Goal: Transaction & Acquisition: Purchase product/service

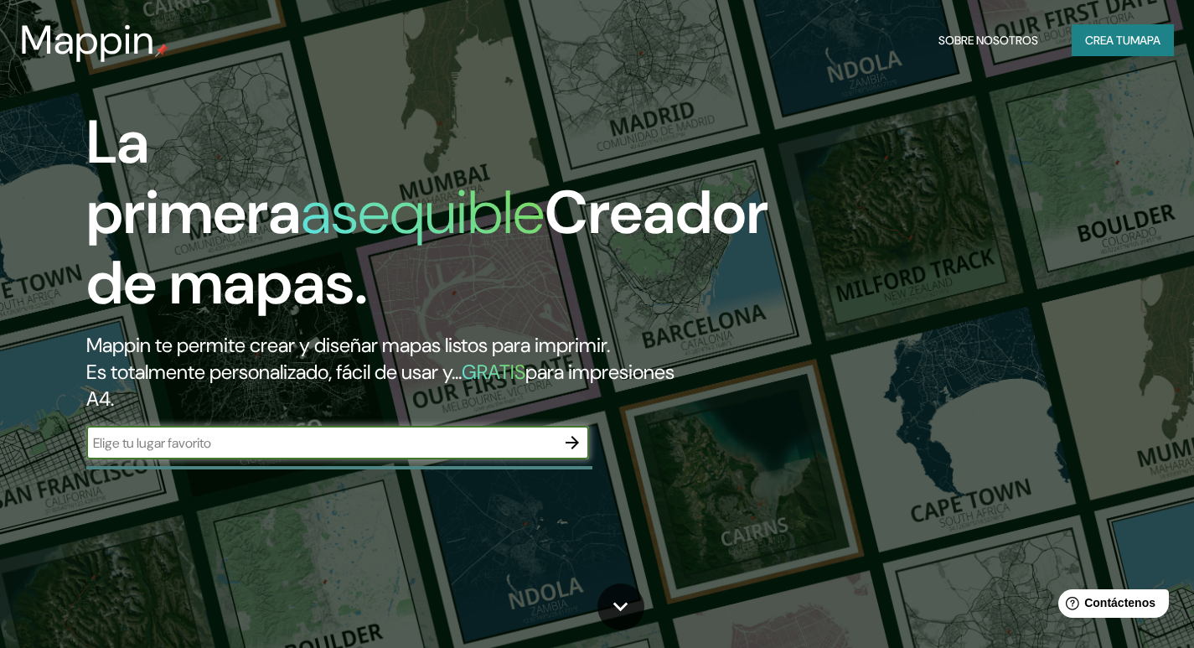
click at [403, 437] on input "text" at bounding box center [320, 442] width 469 height 19
click at [150, 445] on input "cabudare av libertador" at bounding box center [320, 442] width 469 height 19
type input "cabudare, Lara, av libertador"
click at [568, 443] on icon "button" at bounding box center [572, 442] width 13 height 13
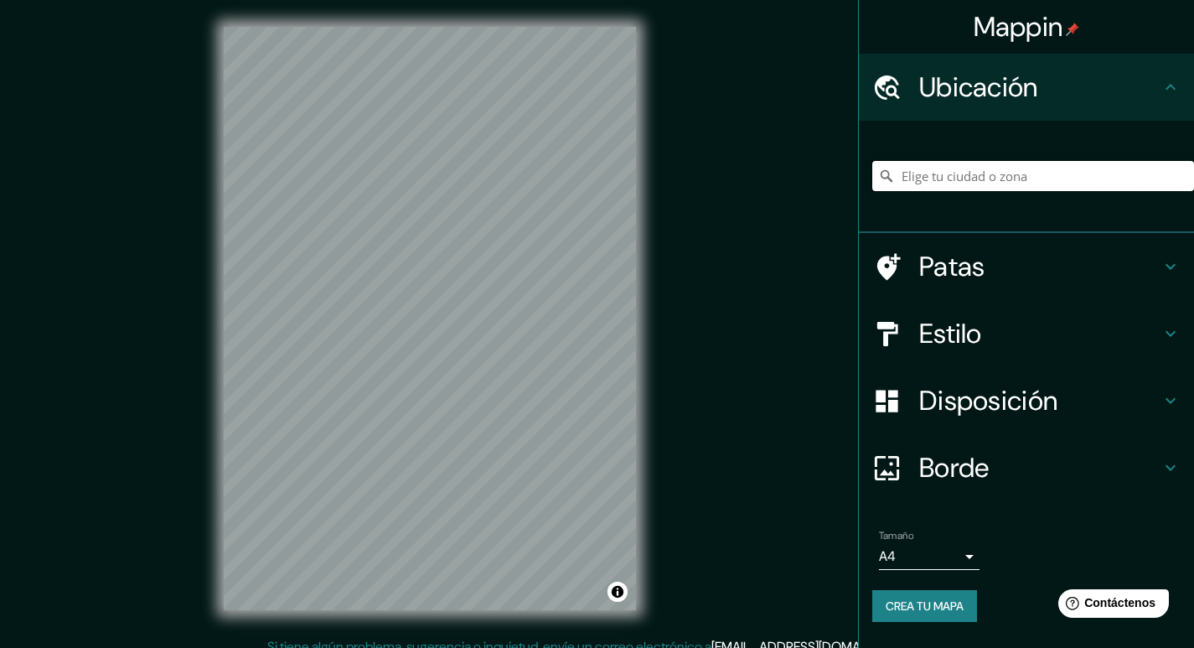
click at [1030, 180] on input "Elige tu ciudad o zona" at bounding box center [1033, 176] width 322 height 30
click at [1138, 185] on input "Cabudare, Palavecino, Lara, Venezuela" at bounding box center [1033, 176] width 322 height 30
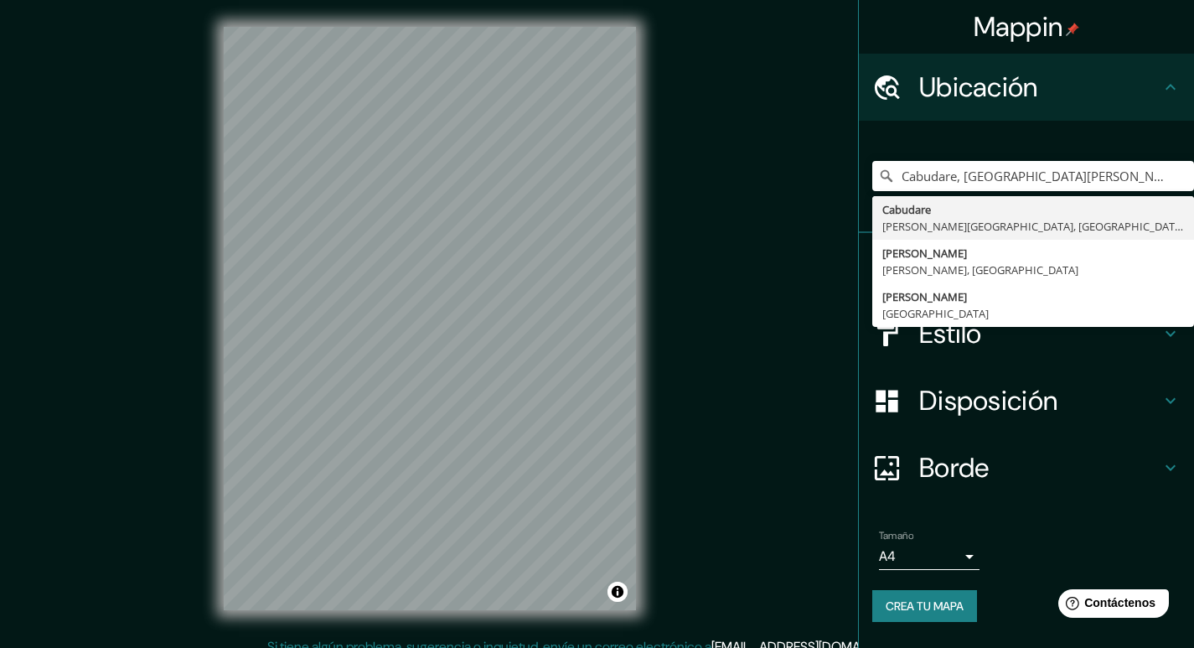
click at [777, 209] on div "Mappin Ubicación Cabudare, Palavecino, Lara, Venezuela Cabudare Palavecino, Lar…" at bounding box center [597, 332] width 1194 height 664
click at [1149, 185] on input "Cabudare, Palavecino, Lara, Venezuela" at bounding box center [1033, 176] width 322 height 30
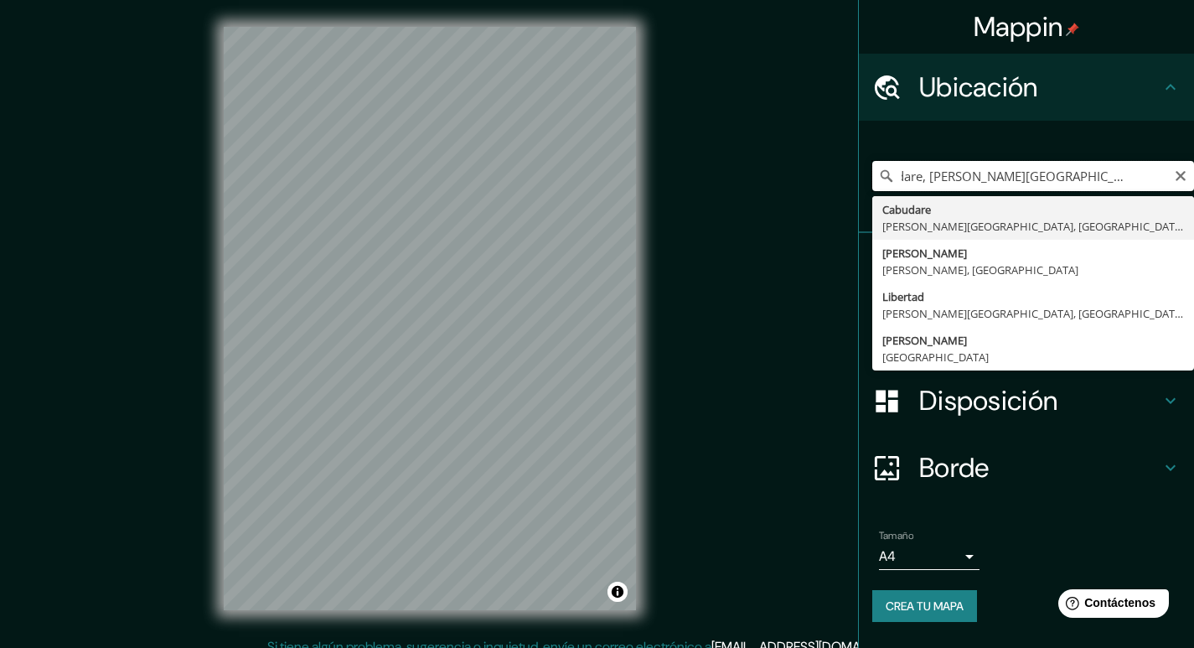
scroll to position [0, 39]
type input "Cabudare, Palavecino, Lara, Venezuela"
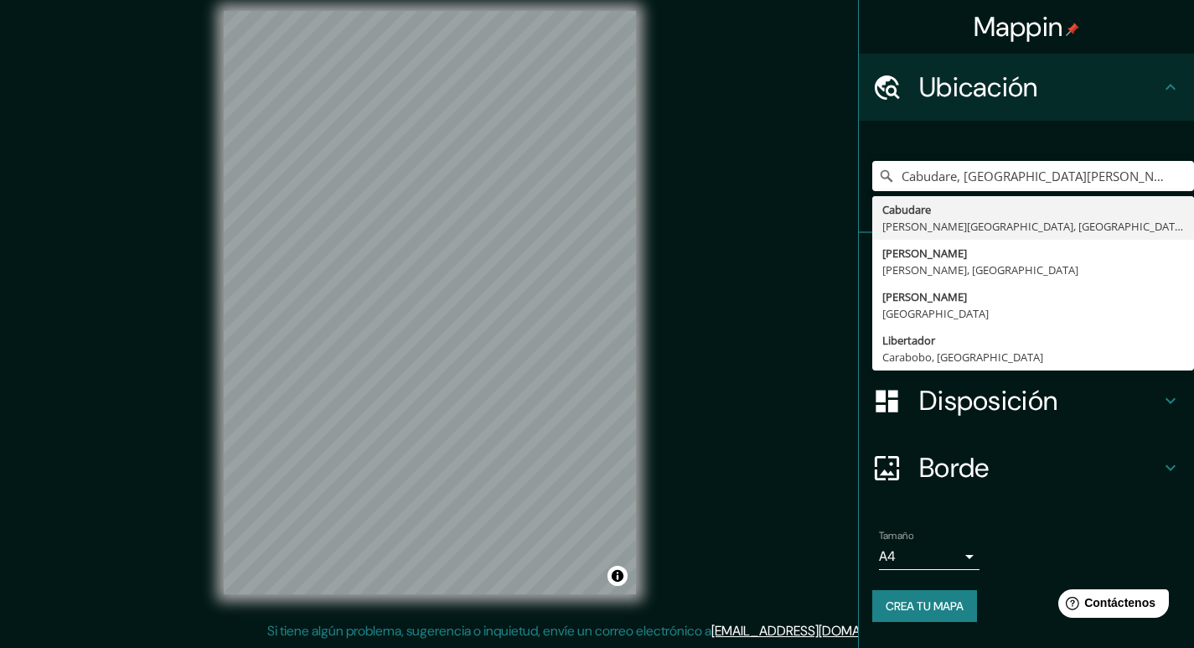
click at [743, 420] on div "Mappin Ubicación Cabudare, Palavecino, Lara, Venezuela Cabudare Palavecino, Lar…" at bounding box center [597, 316] width 1194 height 664
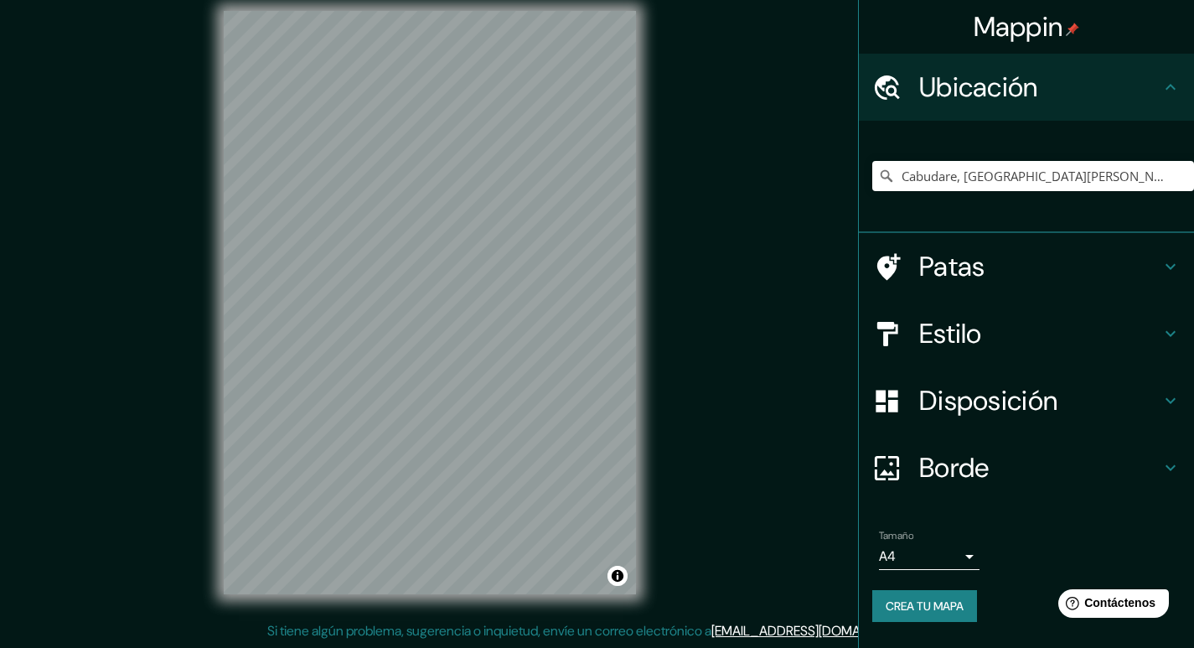
click at [944, 330] on font "Estilo" at bounding box center [950, 333] width 63 height 35
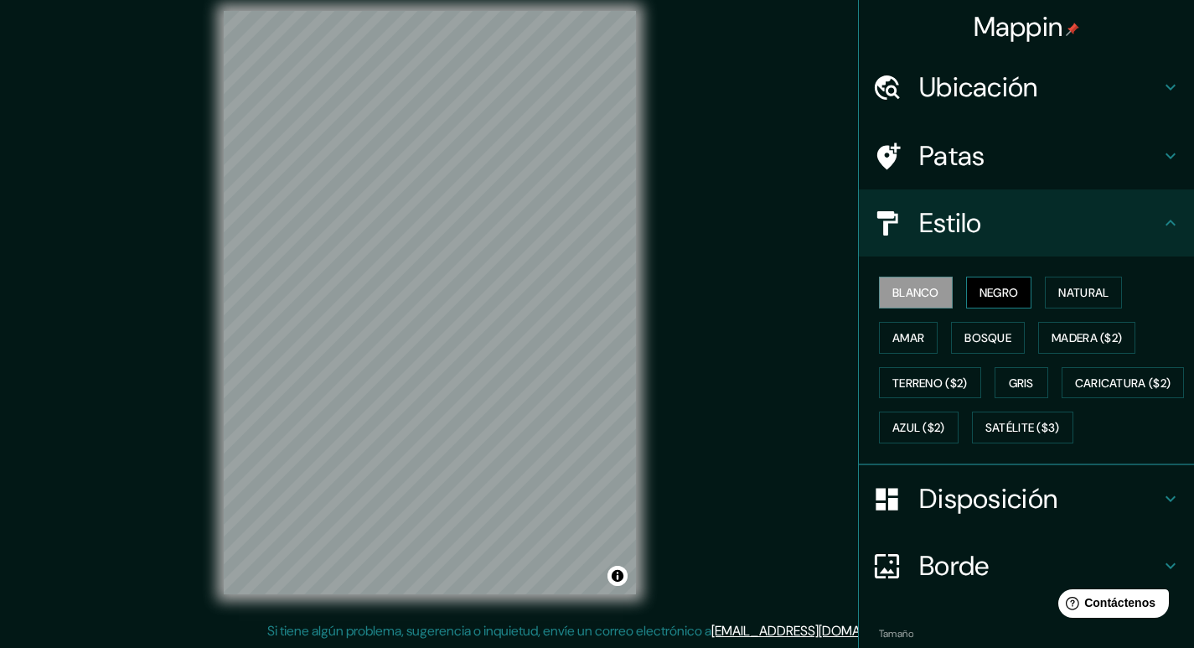
click at [992, 294] on font "Negro" at bounding box center [998, 292] width 39 height 15
click at [1065, 287] on font "Natural" at bounding box center [1083, 292] width 50 height 15
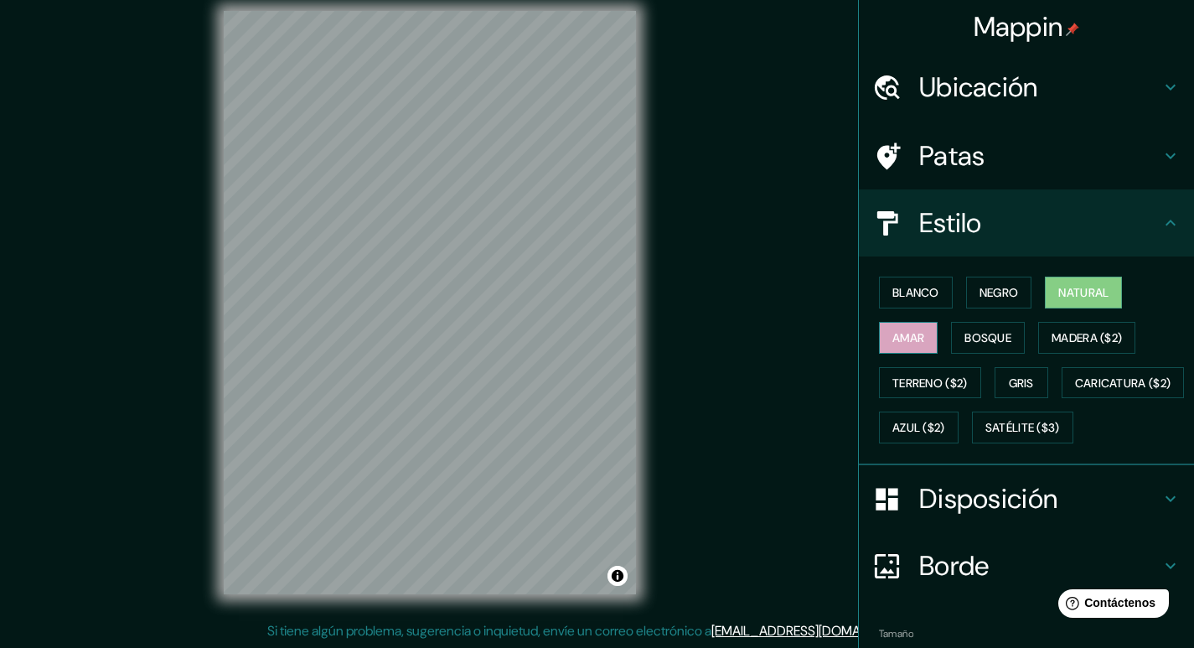
click at [916, 334] on button "Amar" at bounding box center [908, 338] width 59 height 32
click at [980, 338] on font "Bosque" at bounding box center [987, 337] width 47 height 15
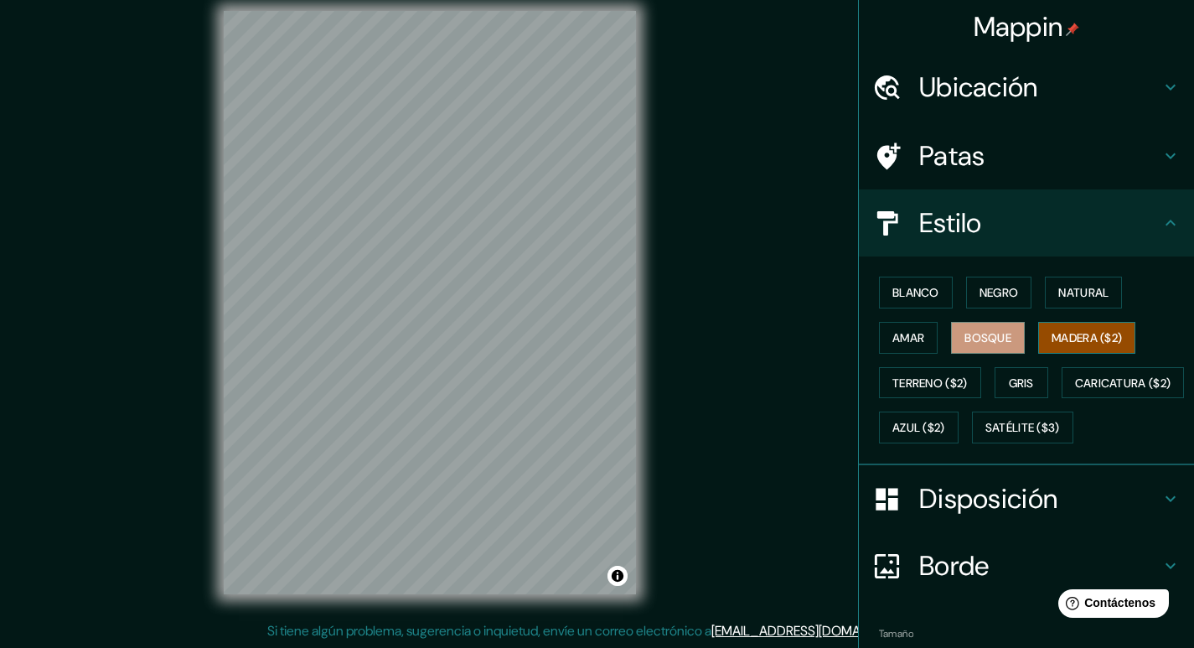
click at [1070, 338] on font "Madera ($2)" at bounding box center [1086, 337] width 70 height 15
click at [953, 383] on font "Terreno ($2)" at bounding box center [929, 382] width 75 height 15
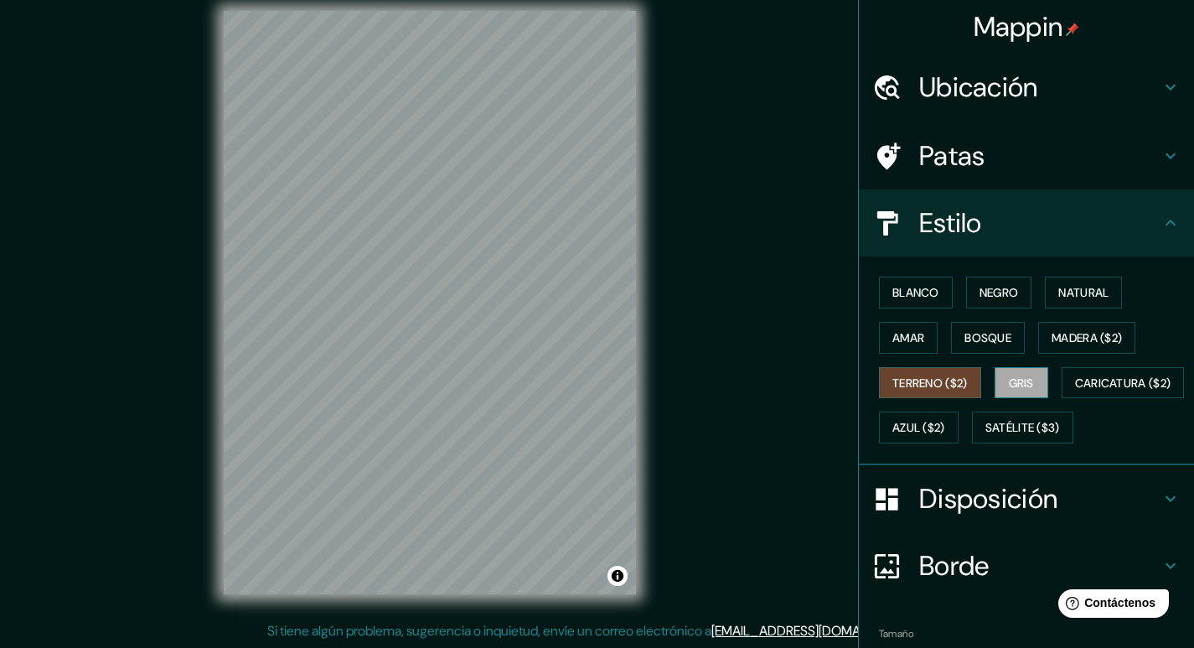
click at [1014, 383] on font "Gris" at bounding box center [1021, 382] width 25 height 15
click at [908, 296] on font "Blanco" at bounding box center [915, 292] width 47 height 15
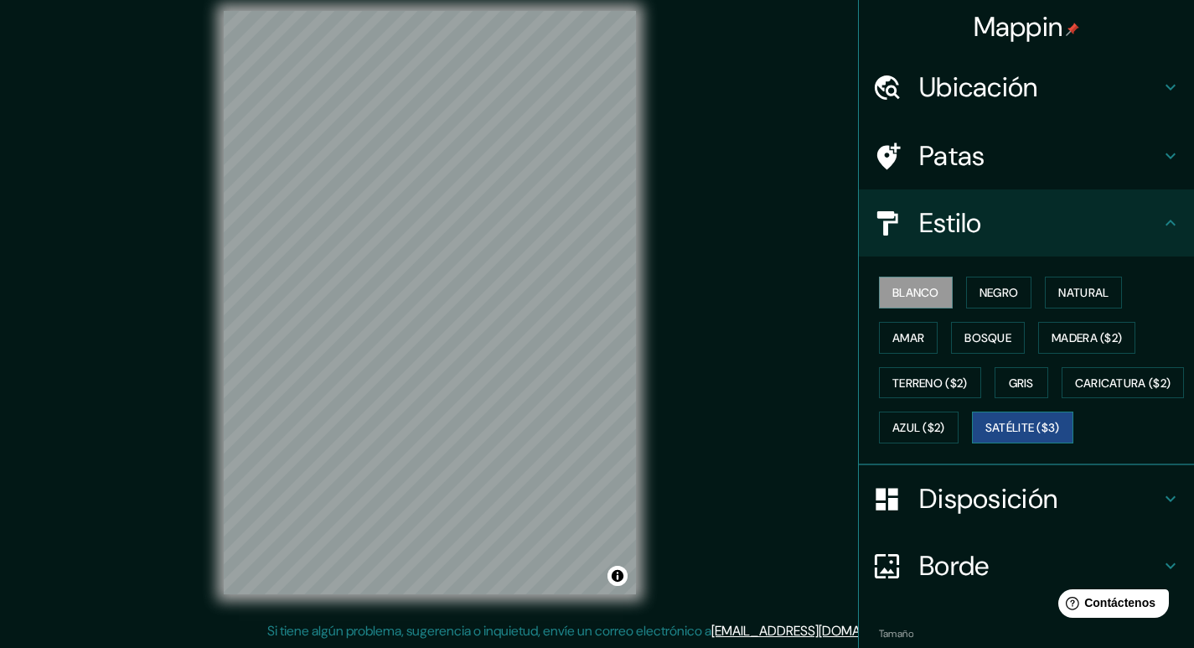
click at [985, 436] on font "Satélite ($3)" at bounding box center [1022, 428] width 75 height 15
click at [958, 438] on button "Azul ($2)" at bounding box center [919, 427] width 80 height 32
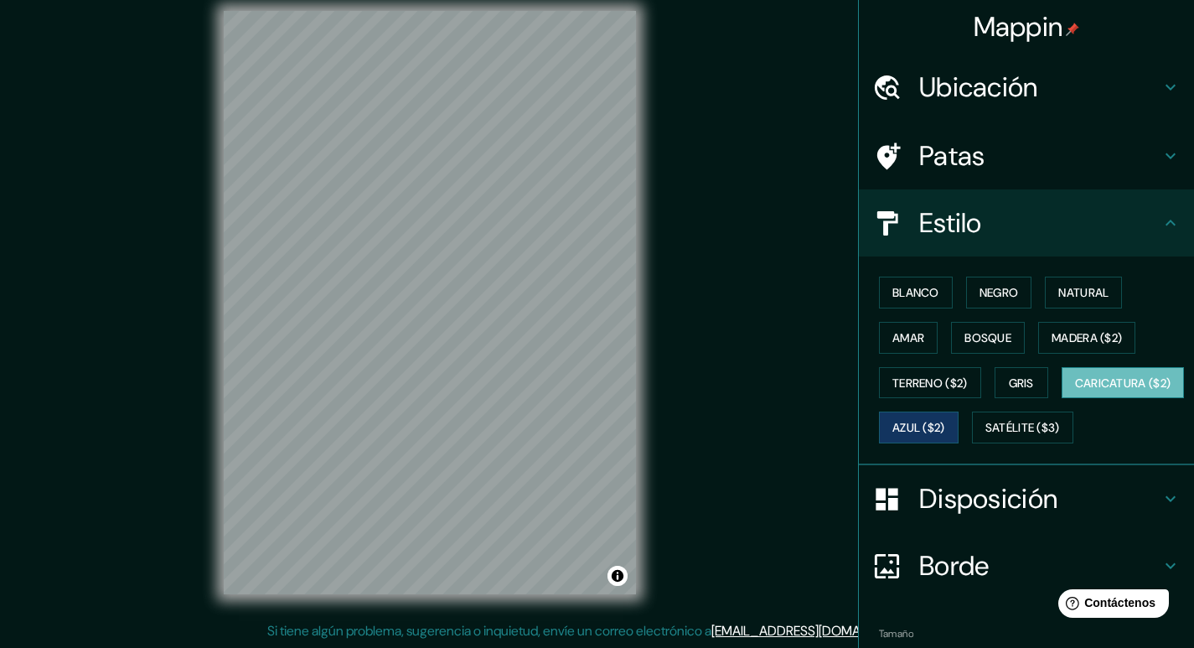
click at [1075, 390] on font "Caricatura ($2)" at bounding box center [1123, 382] width 96 height 15
click at [1016, 374] on font "Gris" at bounding box center [1021, 383] width 25 height 22
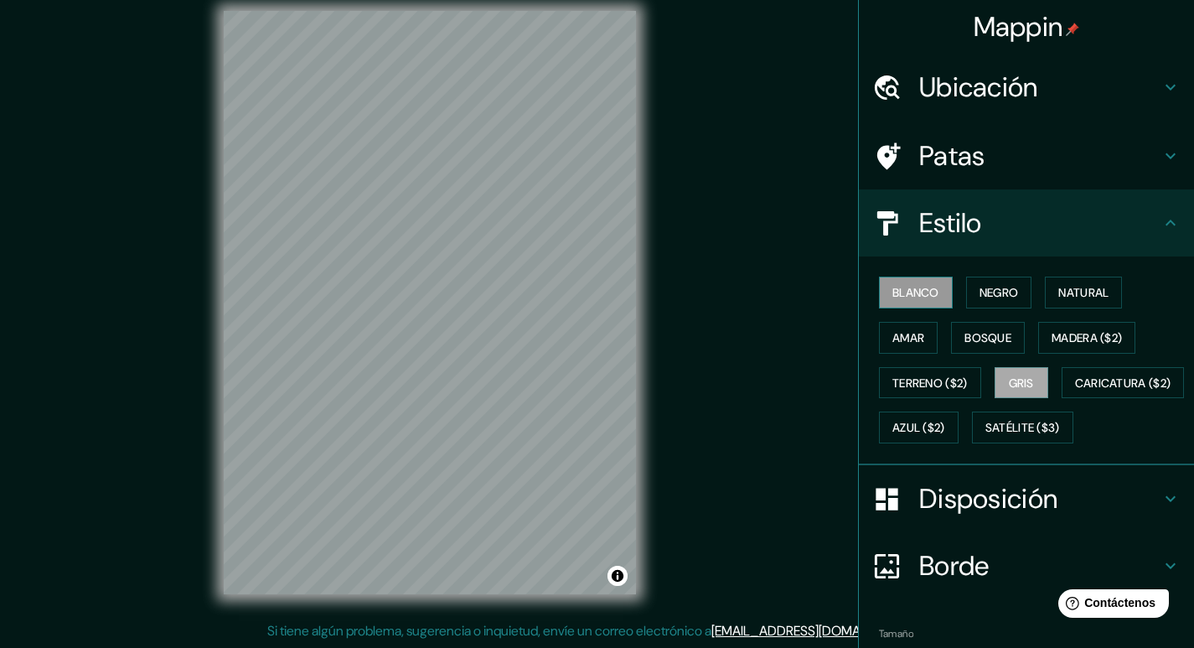
click at [899, 289] on font "Blanco" at bounding box center [915, 292] width 47 height 15
click at [1018, 385] on font "Gris" at bounding box center [1021, 382] width 25 height 15
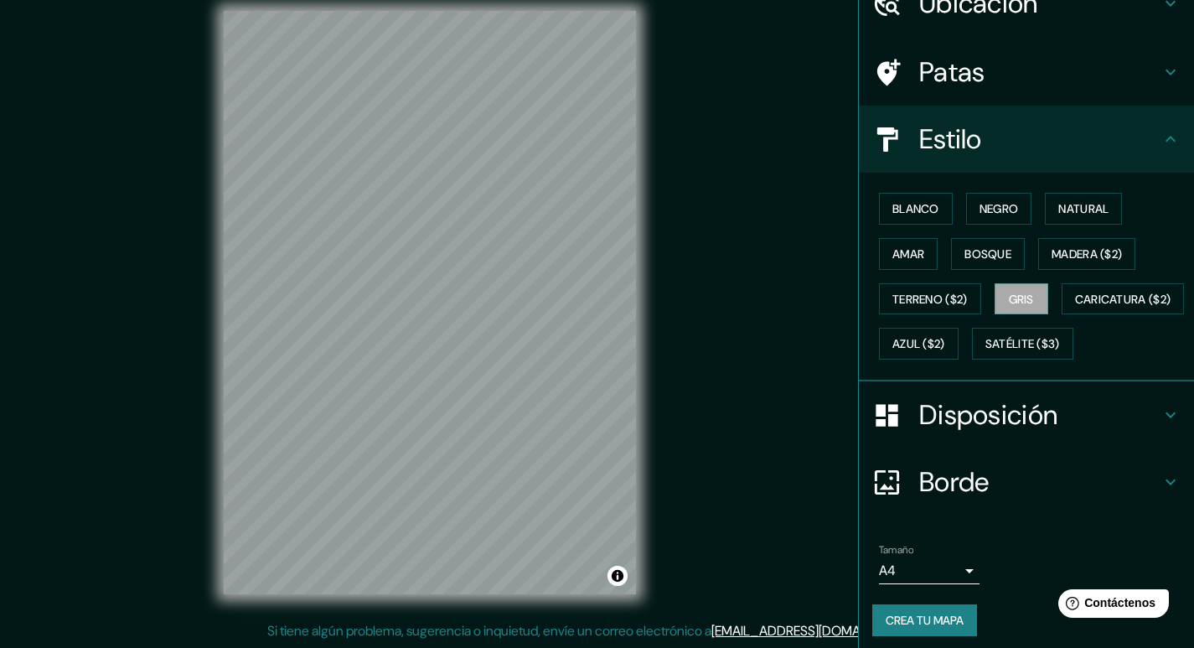
scroll to position [137, 0]
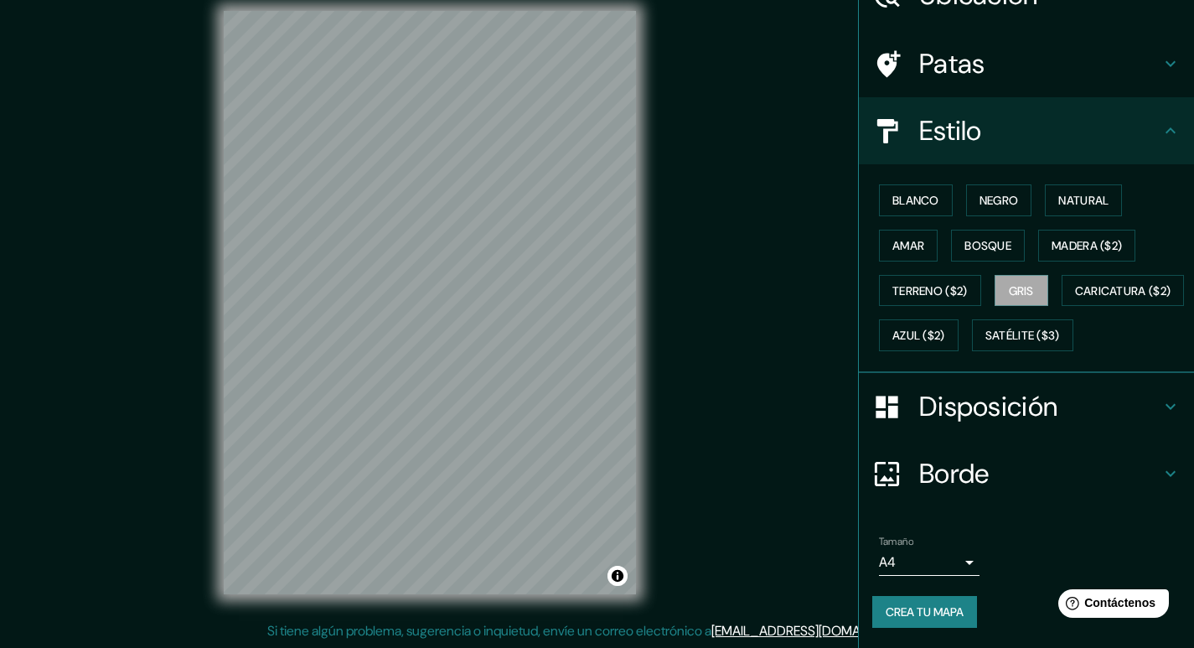
click at [966, 560] on body "Mappin Ubicación Cabudare, Palavecino, Lara, Venezuela Cabudare Palavecino, Lar…" at bounding box center [597, 308] width 1194 height 648
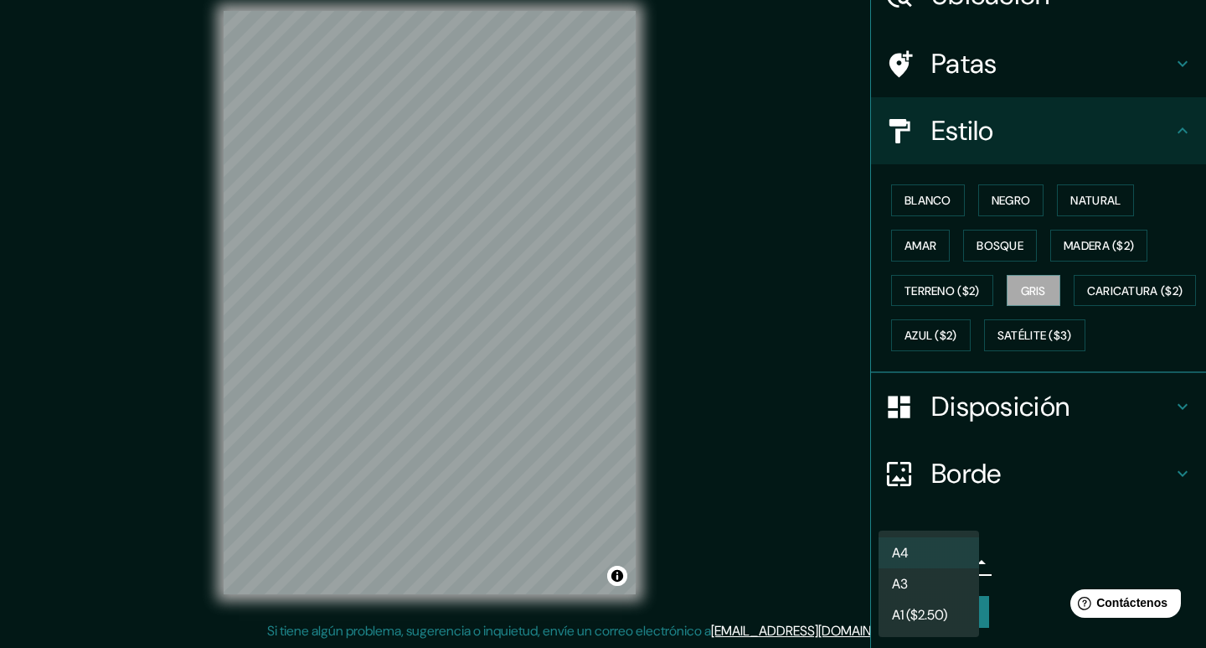
click at [996, 559] on div at bounding box center [603, 324] width 1206 height 648
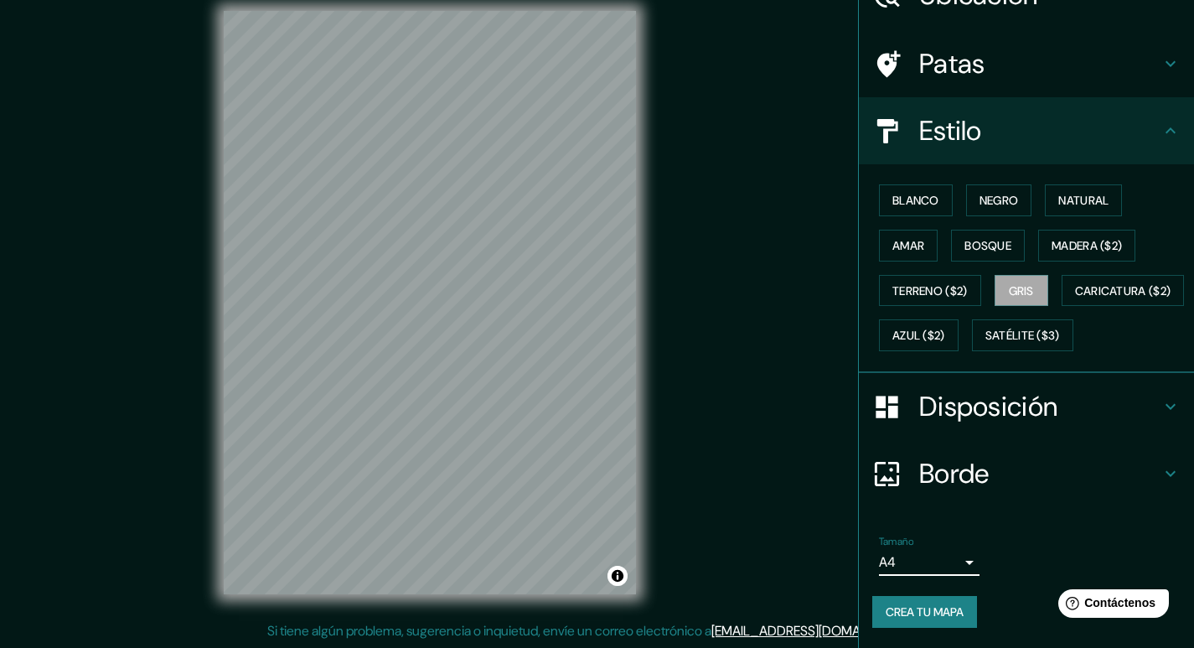
click at [936, 612] on font "Crea tu mapa" at bounding box center [925, 611] width 78 height 15
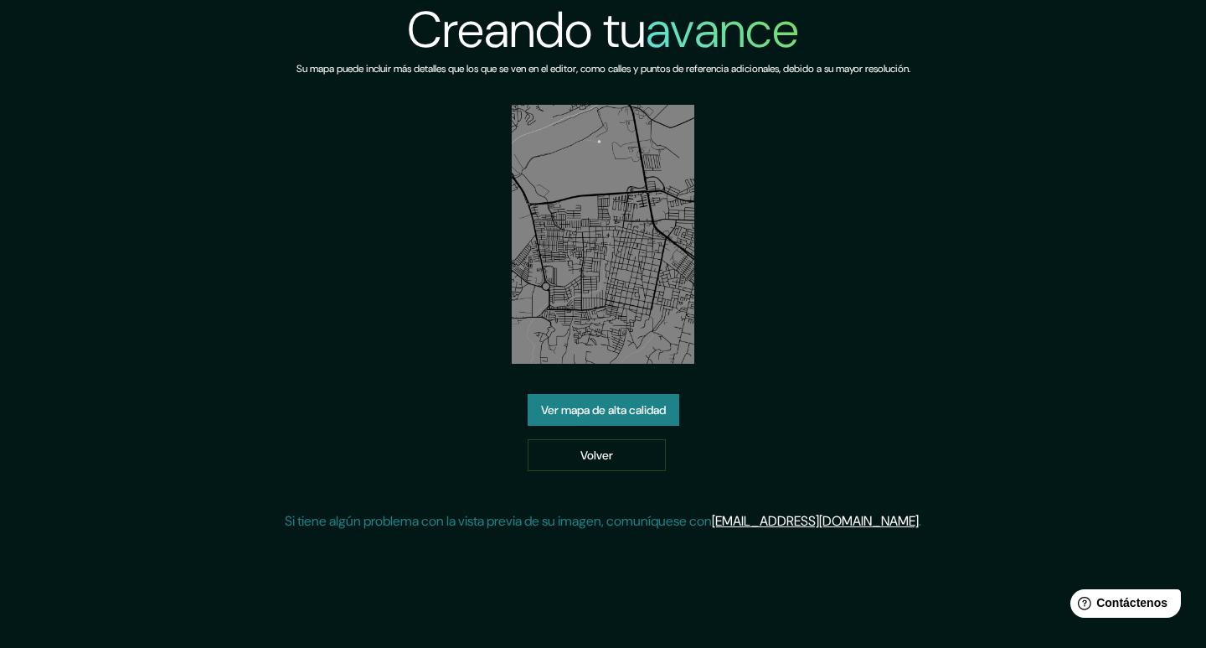
drag, startPoint x: 630, startPoint y: 269, endPoint x: 796, endPoint y: 220, distance: 173.1
click at [796, 220] on div "Creando tu avance Su mapa puede incluir más detalles que los que se ven en el e…" at bounding box center [603, 272] width 637 height 545
